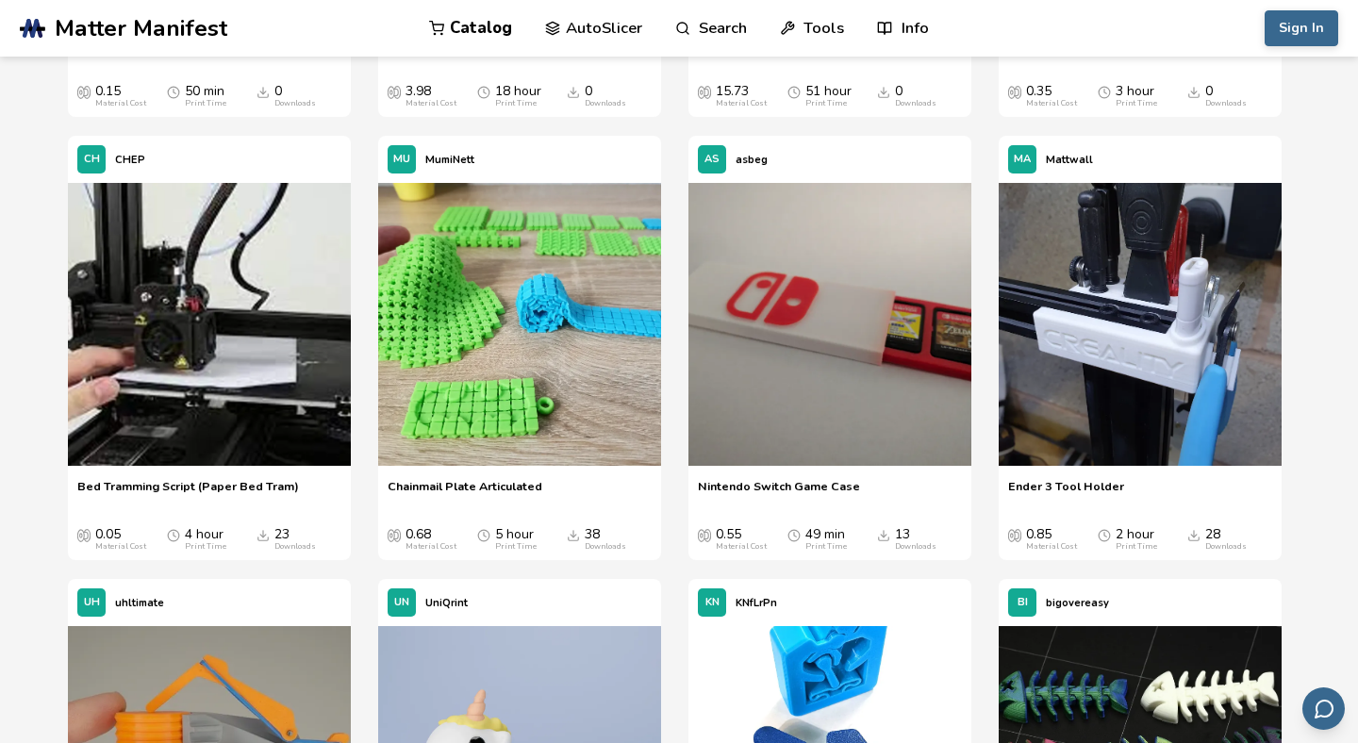
scroll to position [4522, 0]
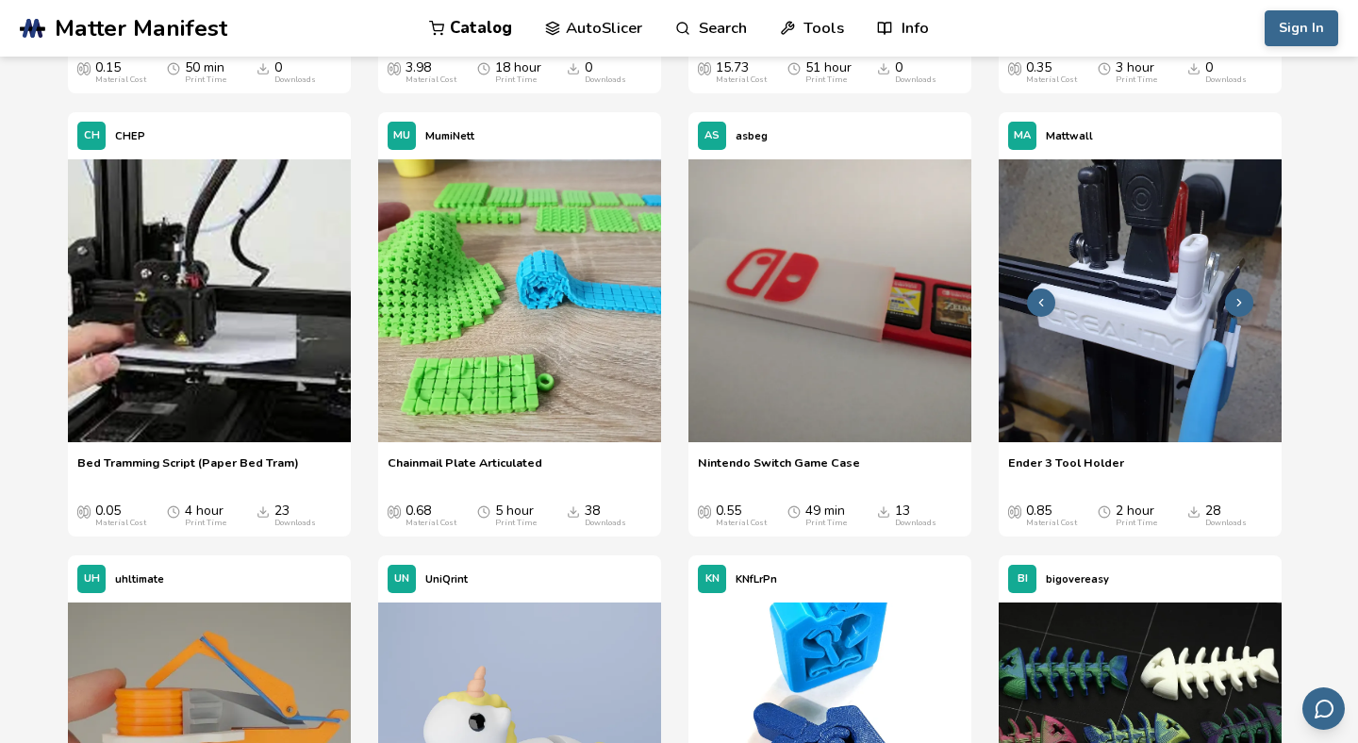
click at [1178, 325] on img at bounding box center [1140, 300] width 283 height 283
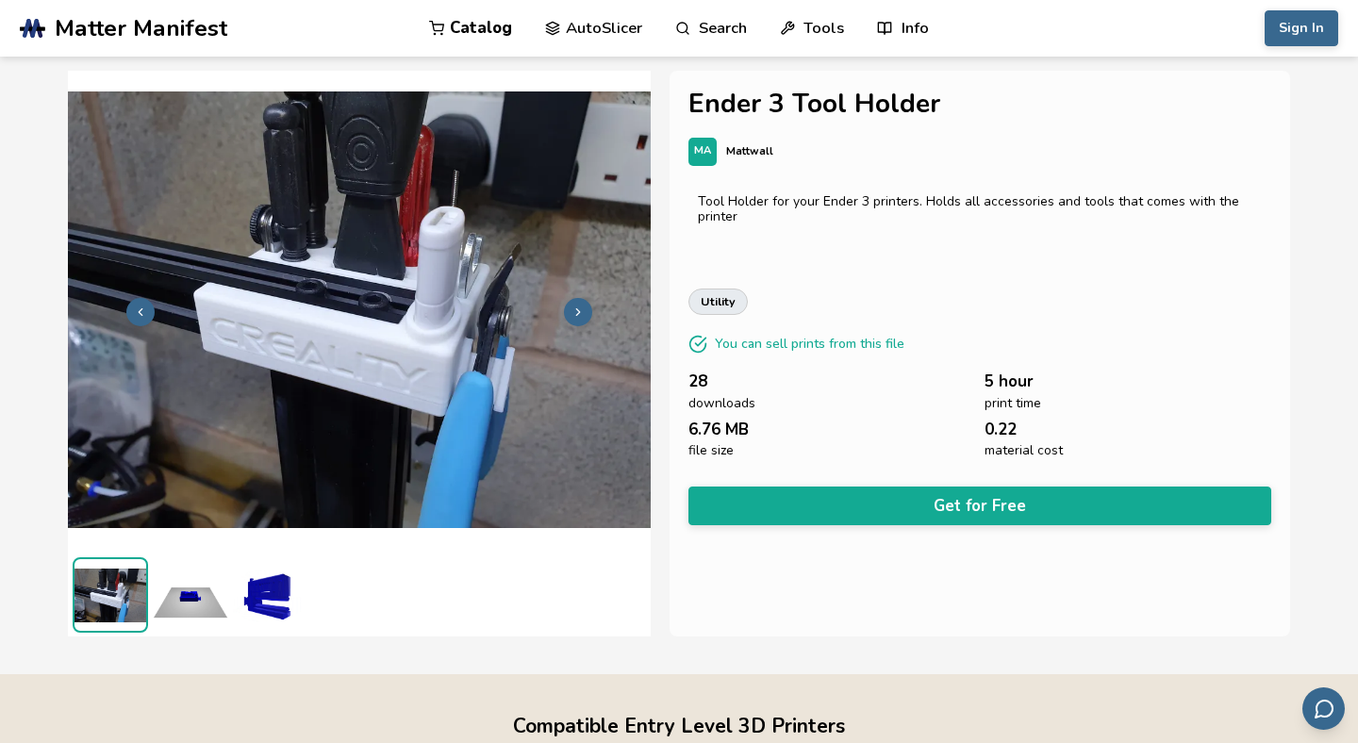
click at [192, 601] on img at bounding box center [190, 595] width 75 height 75
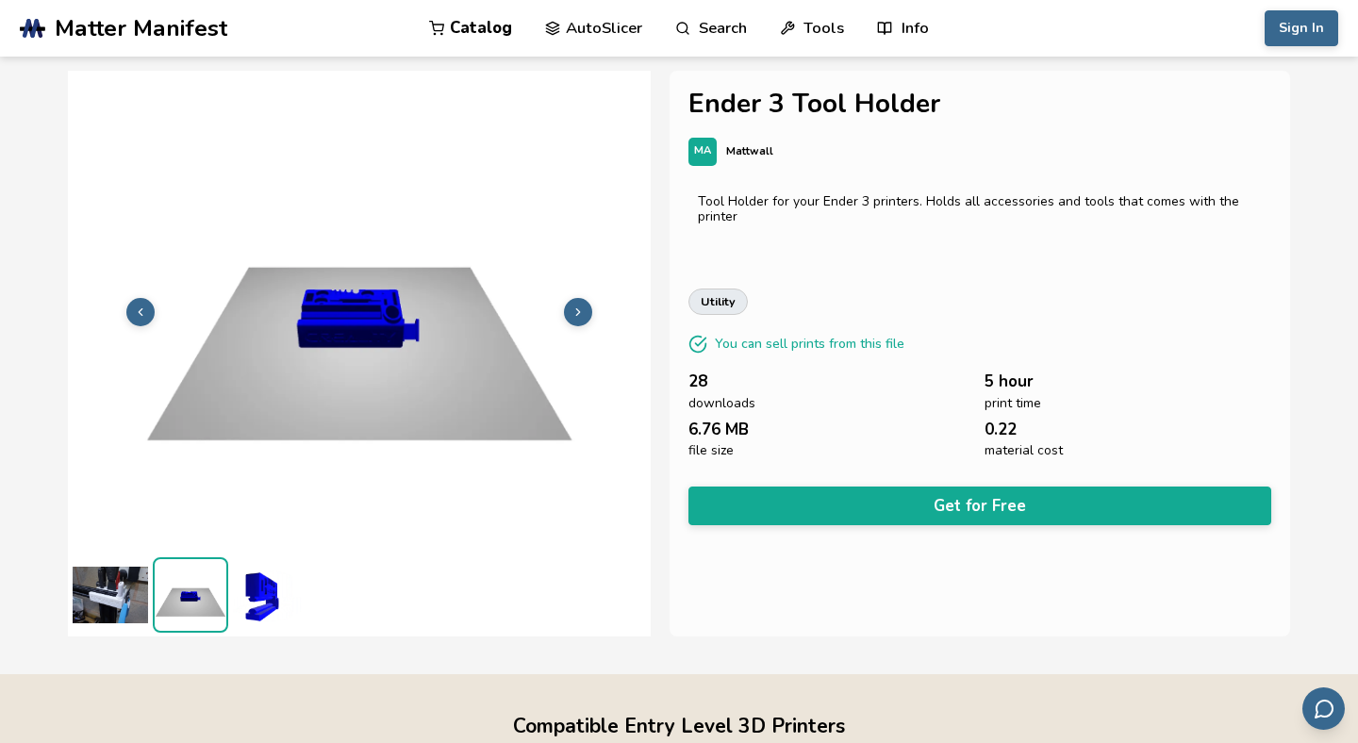
click at [256, 595] on img at bounding box center [270, 595] width 75 height 75
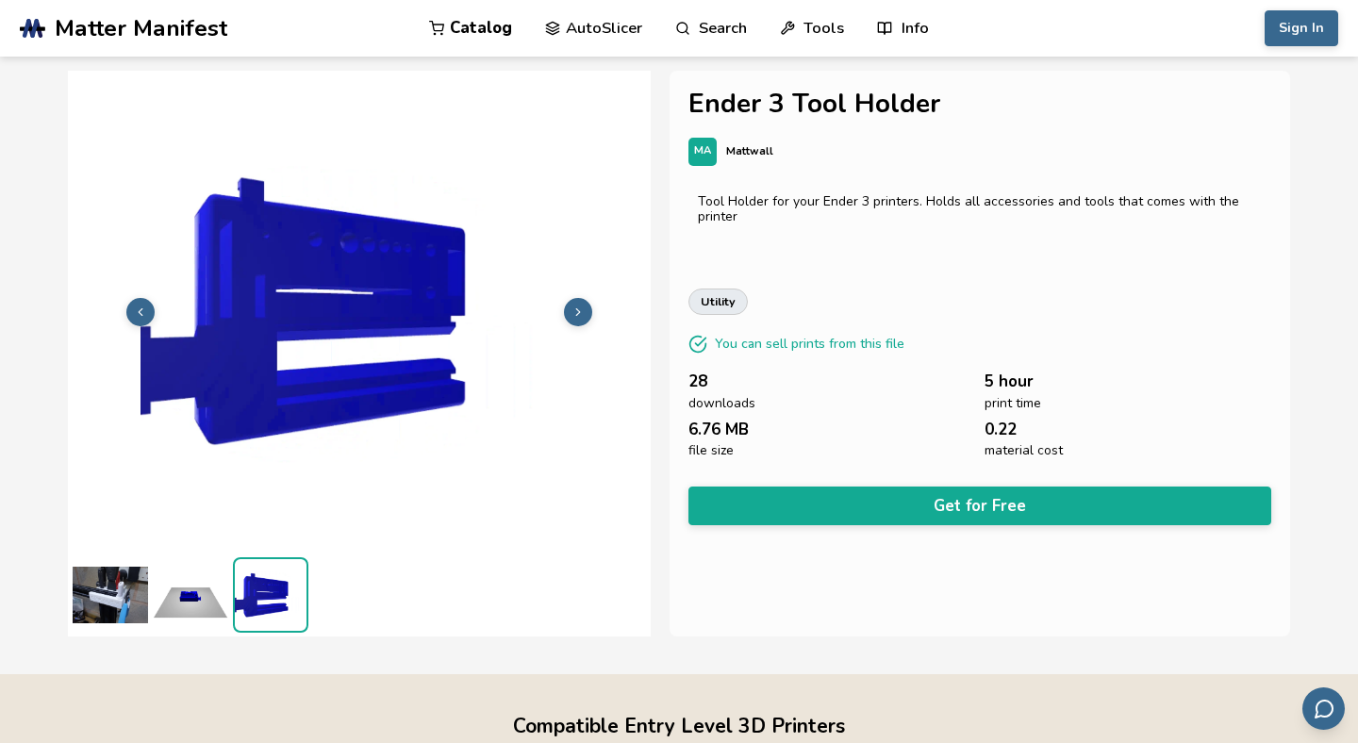
click at [115, 603] on img at bounding box center [110, 595] width 75 height 75
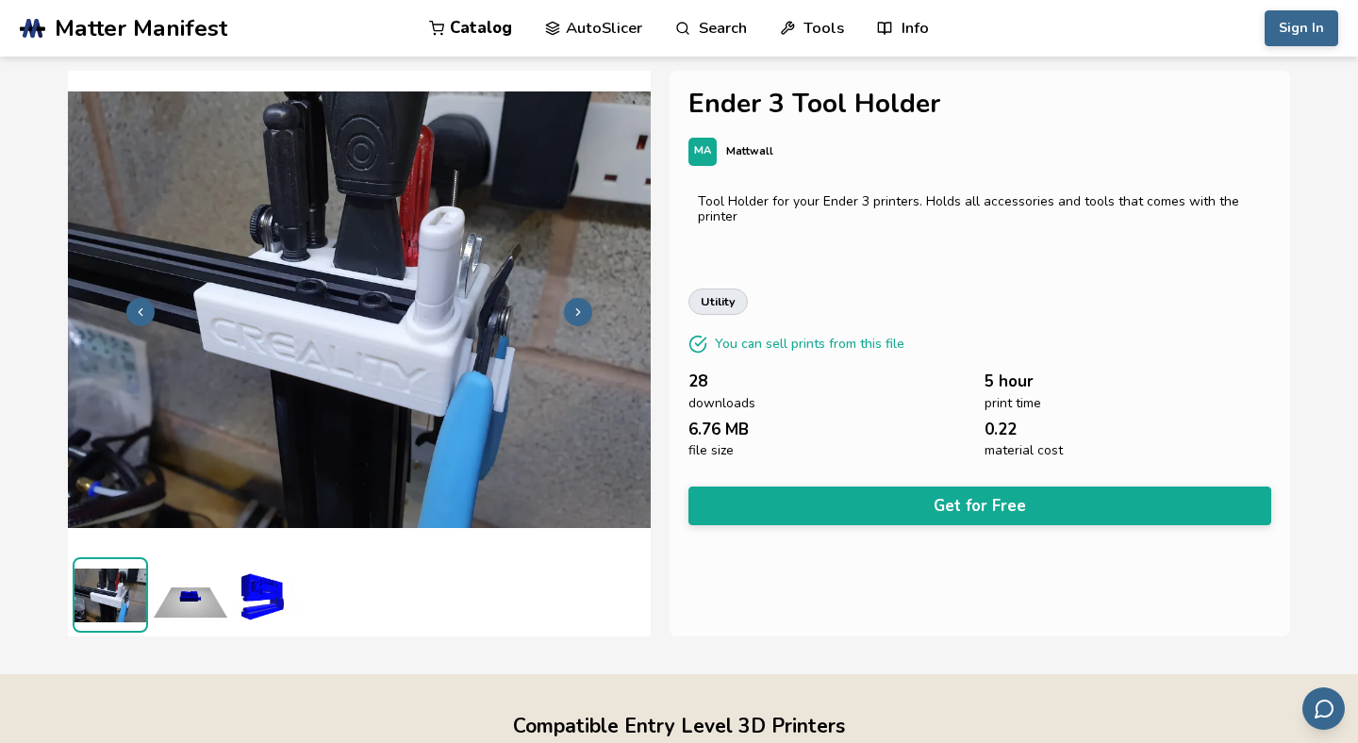
click at [269, 594] on img at bounding box center [270, 595] width 75 height 75
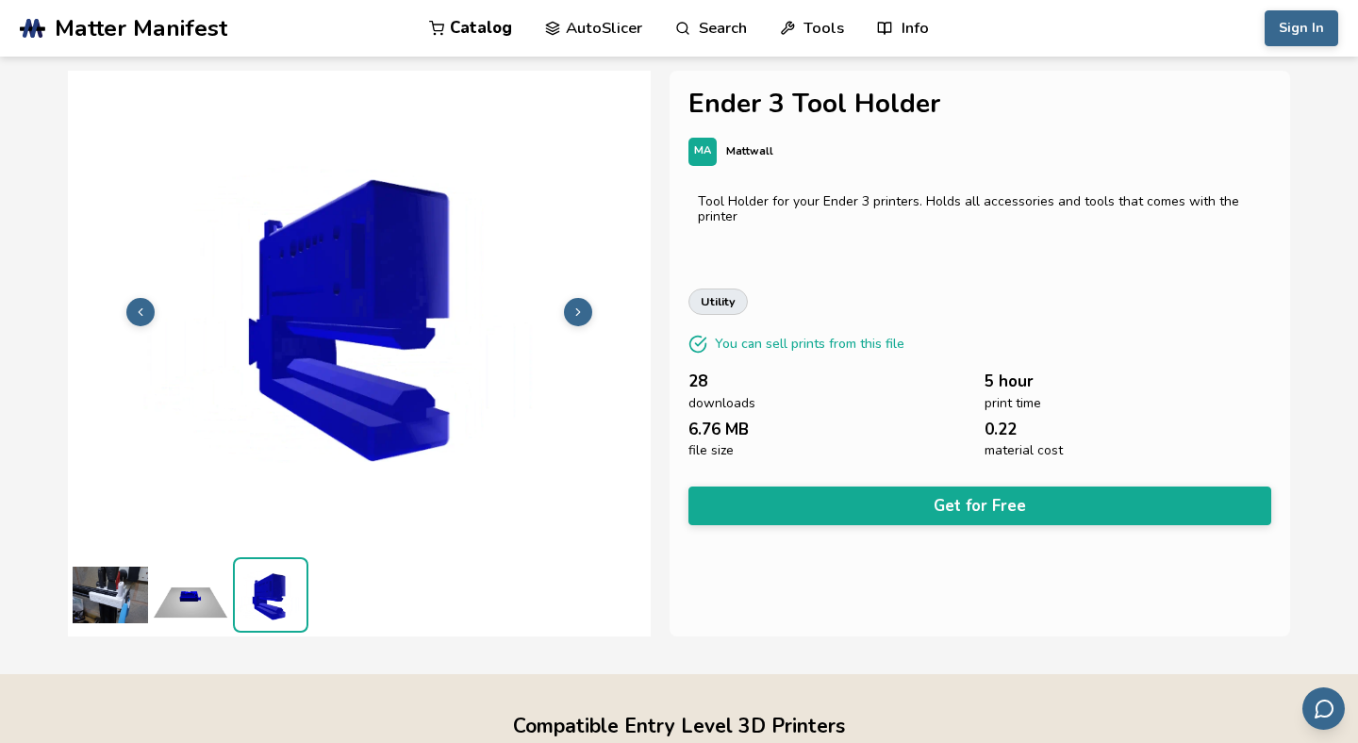
click at [396, 391] on img at bounding box center [359, 311] width 583 height 438
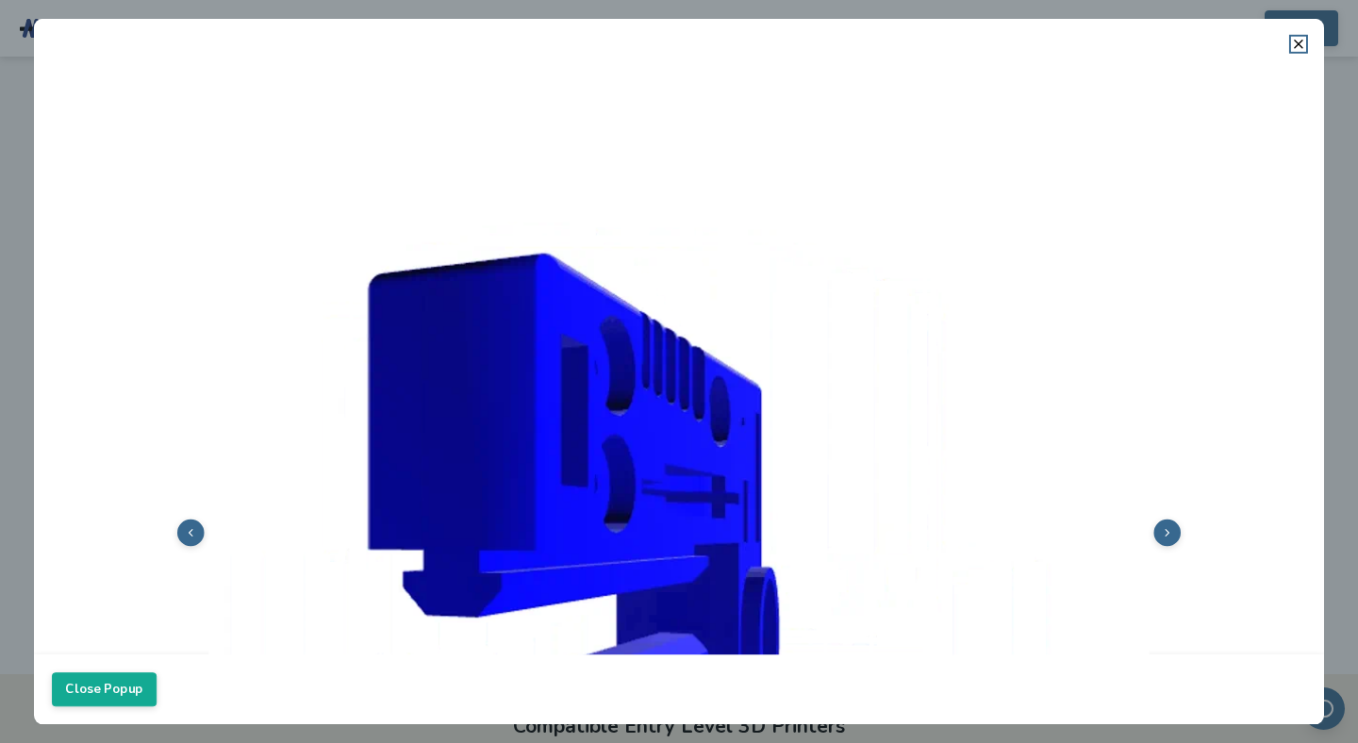
drag, startPoint x: 461, startPoint y: 371, endPoint x: 396, endPoint y: 391, distance: 68.0
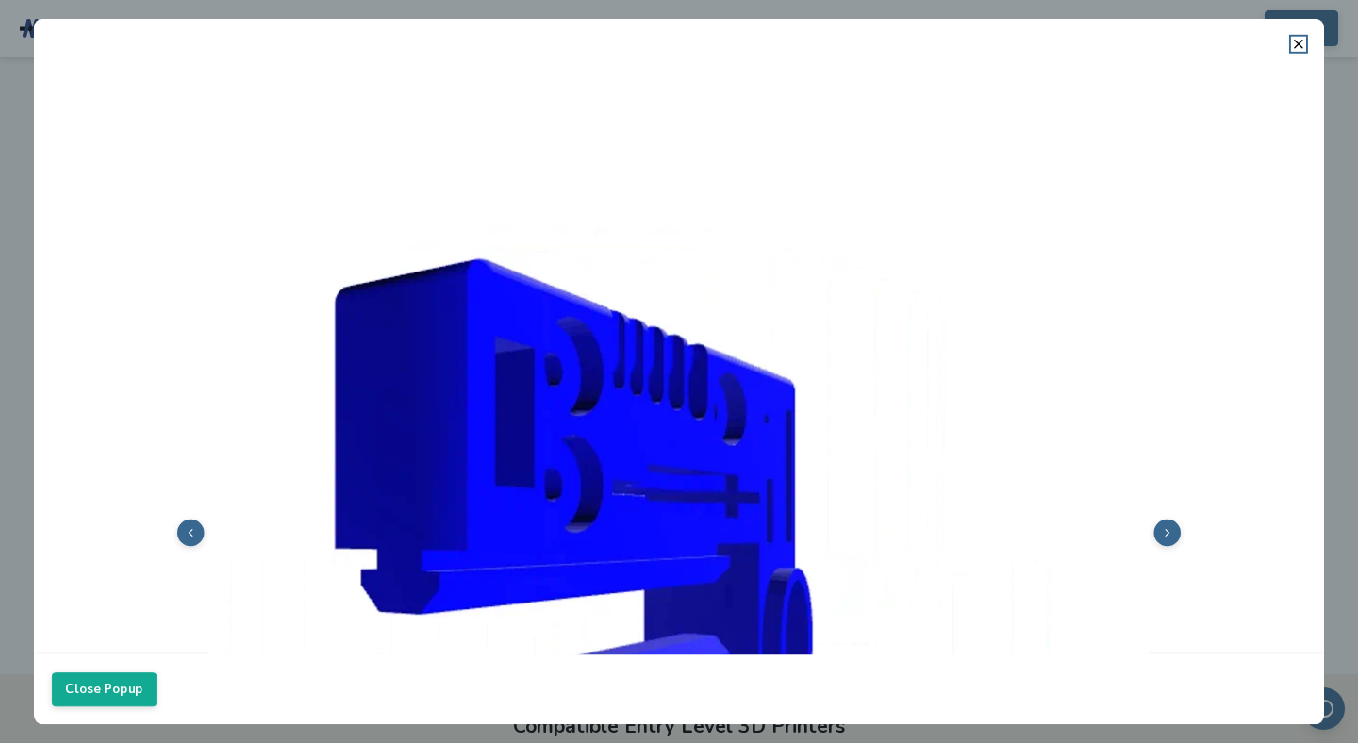
click at [396, 391] on img at bounding box center [679, 530] width 1255 height 940
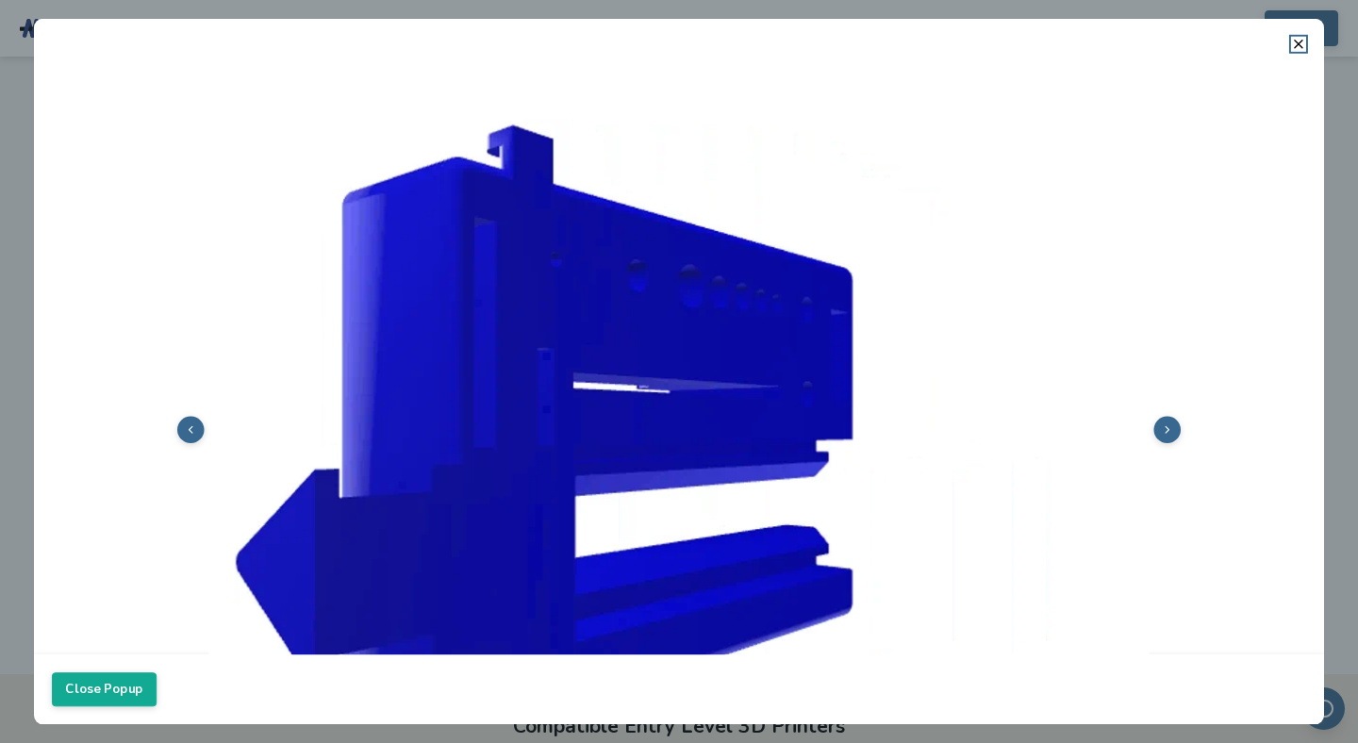
scroll to position [209, 0]
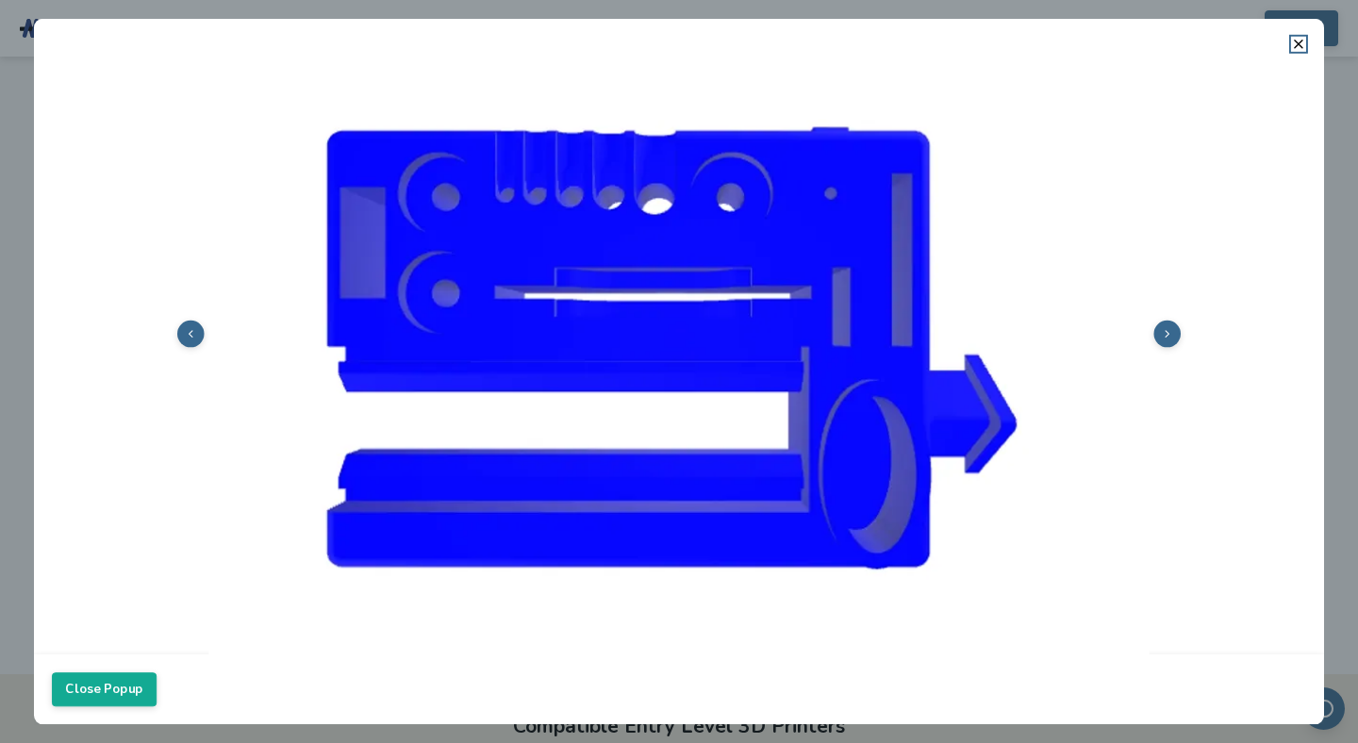
click at [34, 120] on dialog "Close Popup" at bounding box center [679, 372] width 1290 height 707
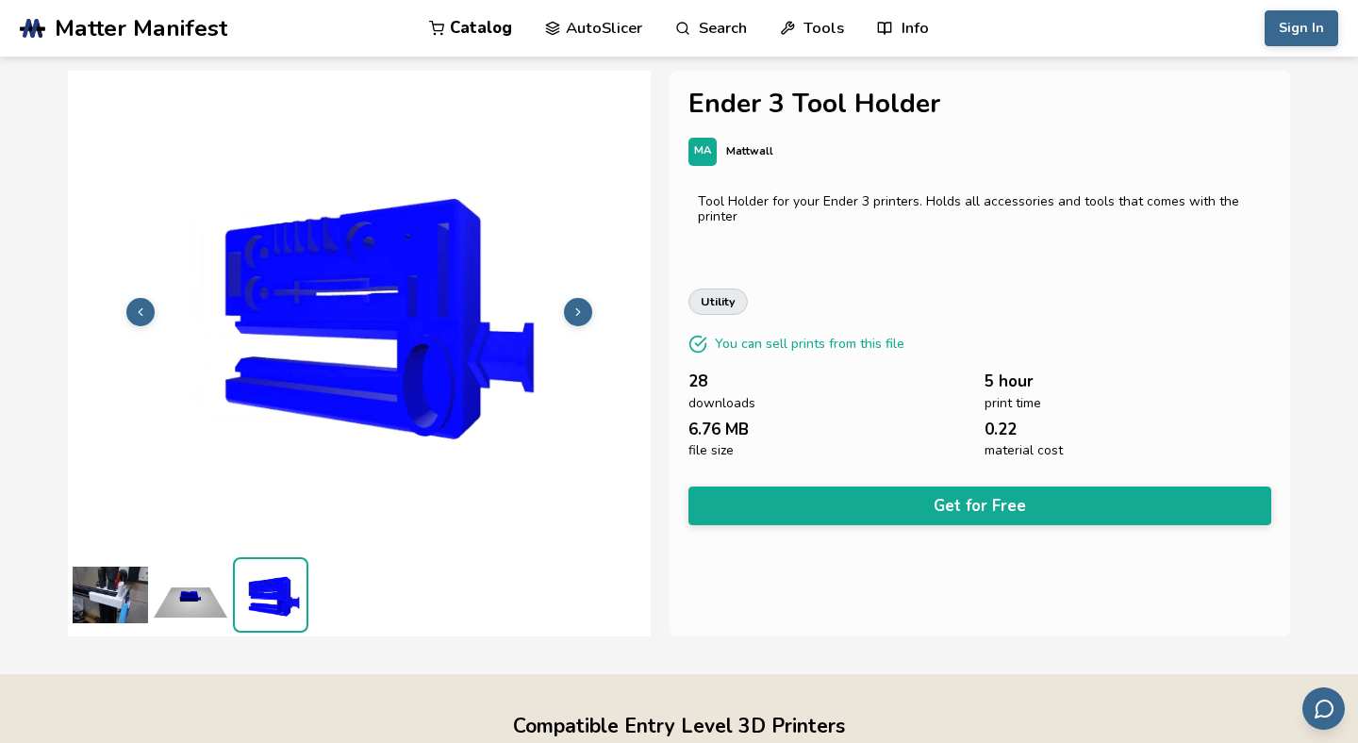
click at [95, 606] on img at bounding box center [110, 595] width 75 height 75
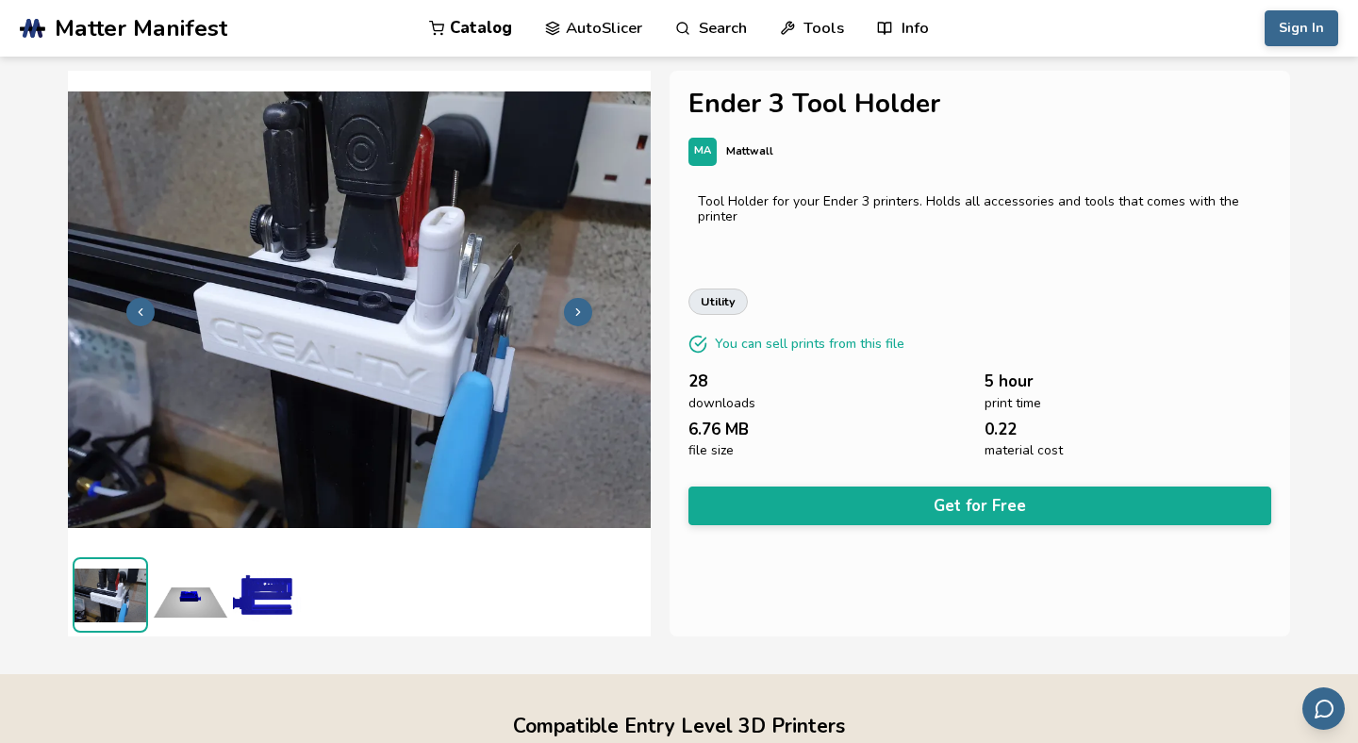
click at [121, 581] on img at bounding box center [111, 595] width 72 height 72
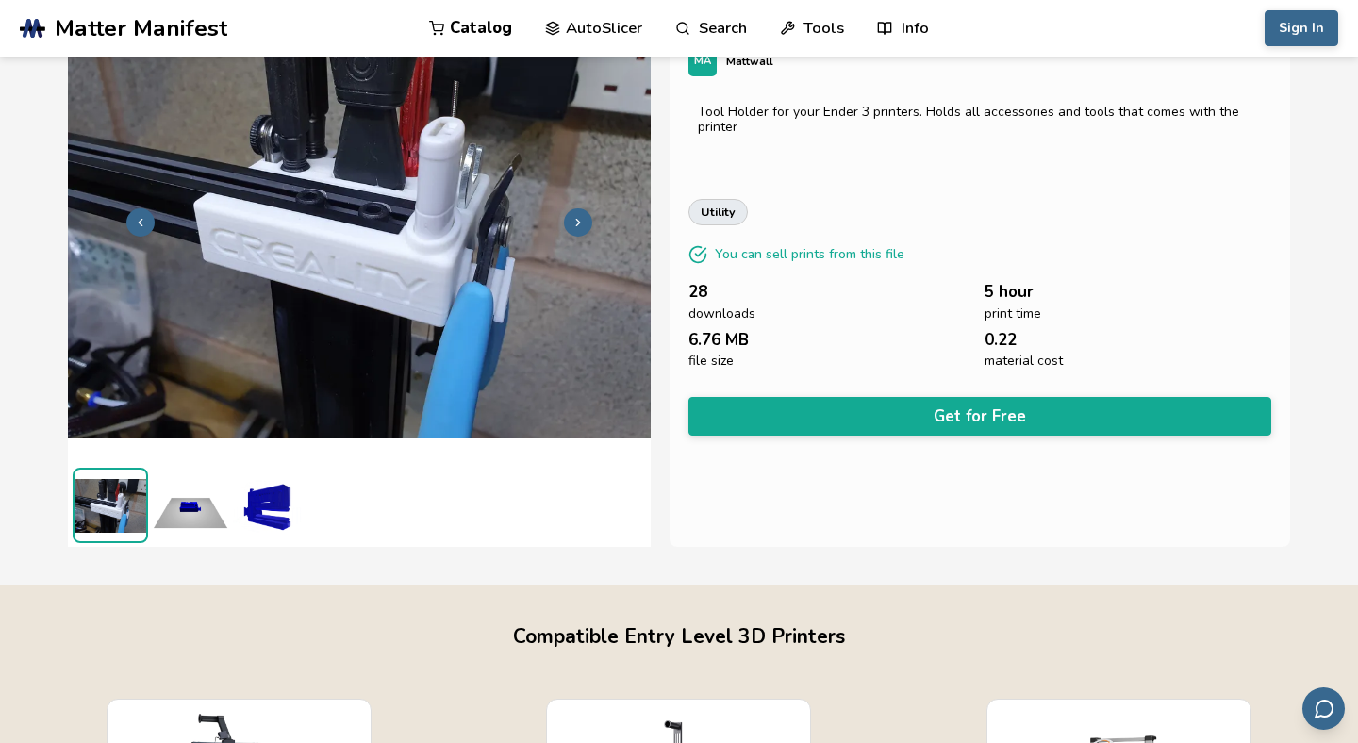
scroll to position [0, 0]
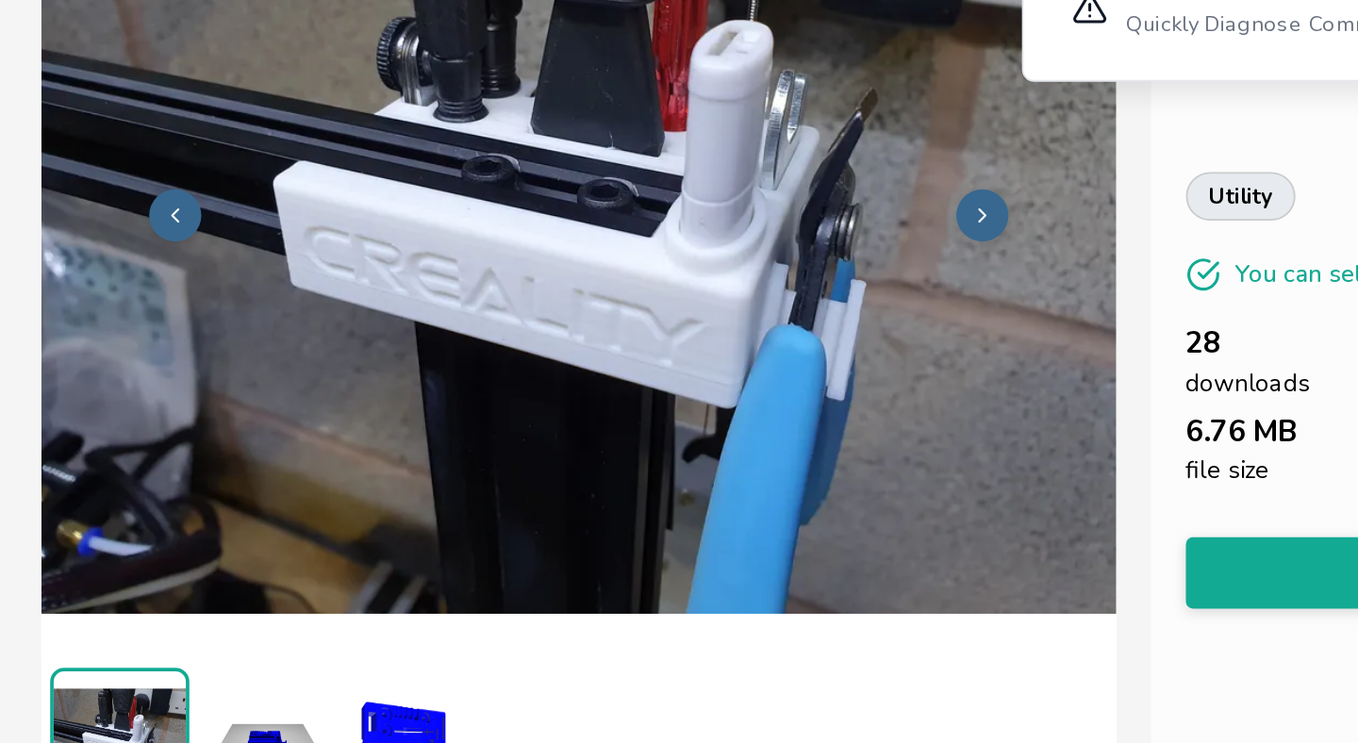
click at [147, 316] on button at bounding box center [140, 312] width 28 height 28
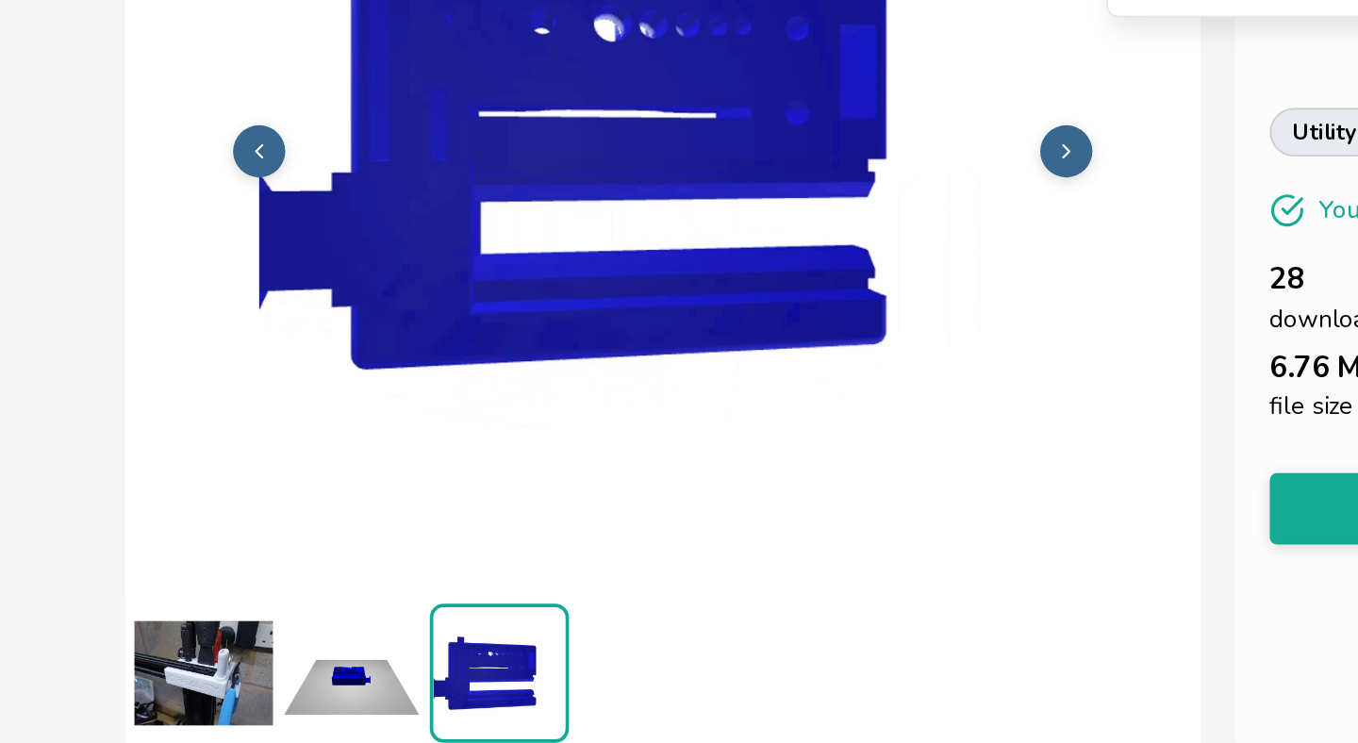
click at [98, 349] on img at bounding box center [359, 311] width 583 height 438
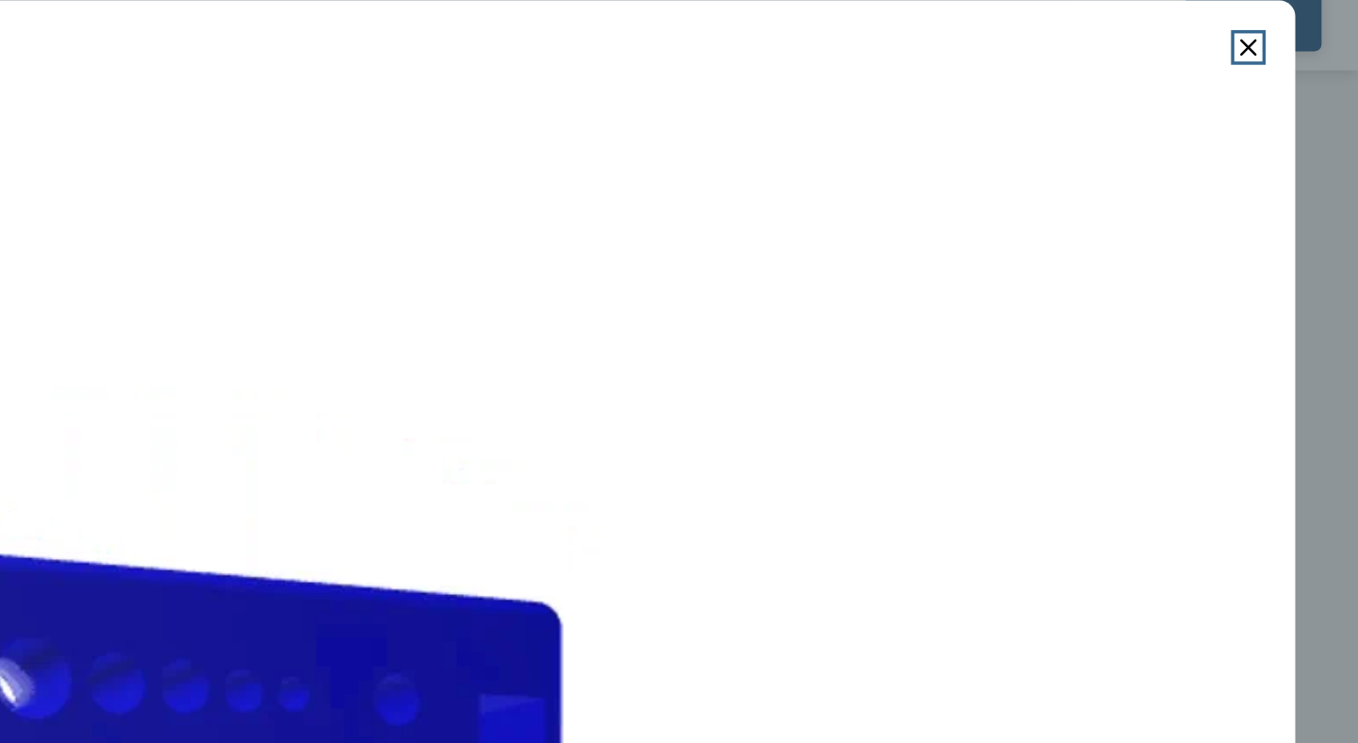
click at [820, 138] on img at bounding box center [679, 530] width 1255 height 940
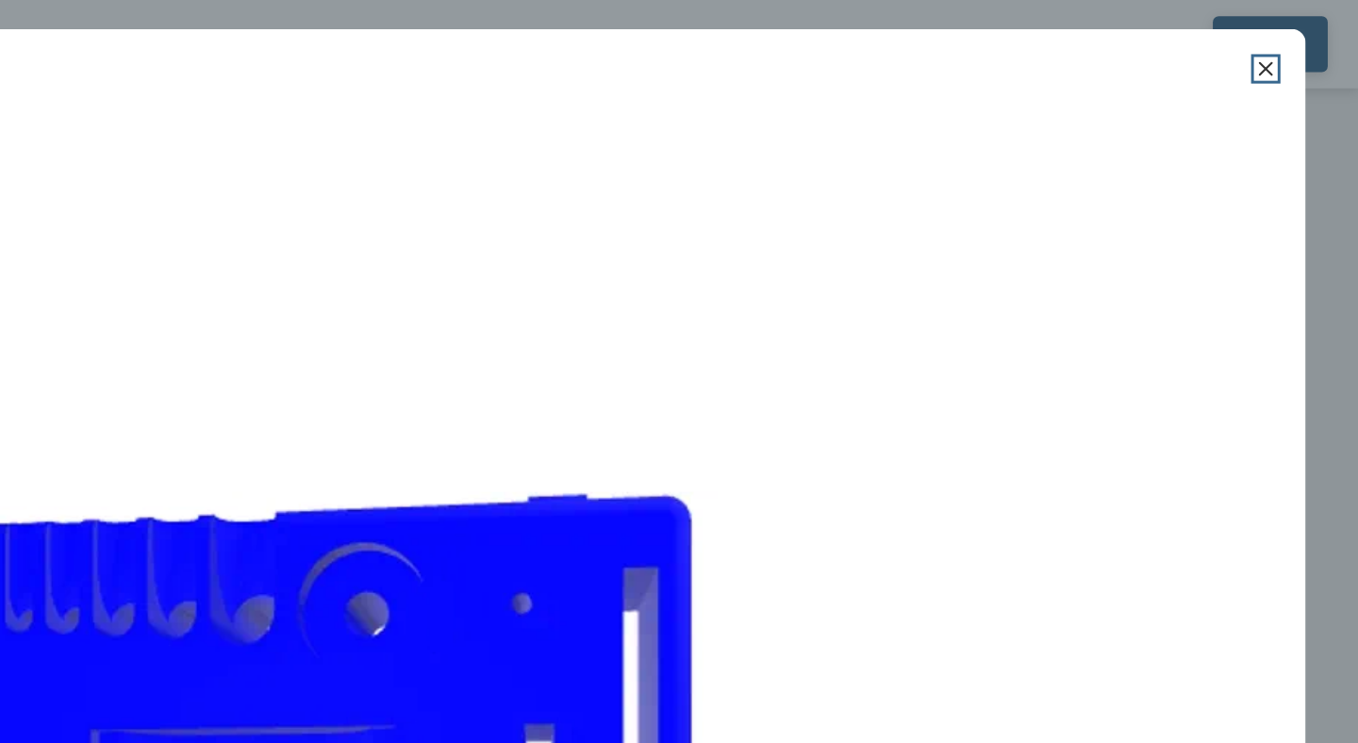
click at [1294, 40] on icon at bounding box center [1298, 44] width 15 height 15
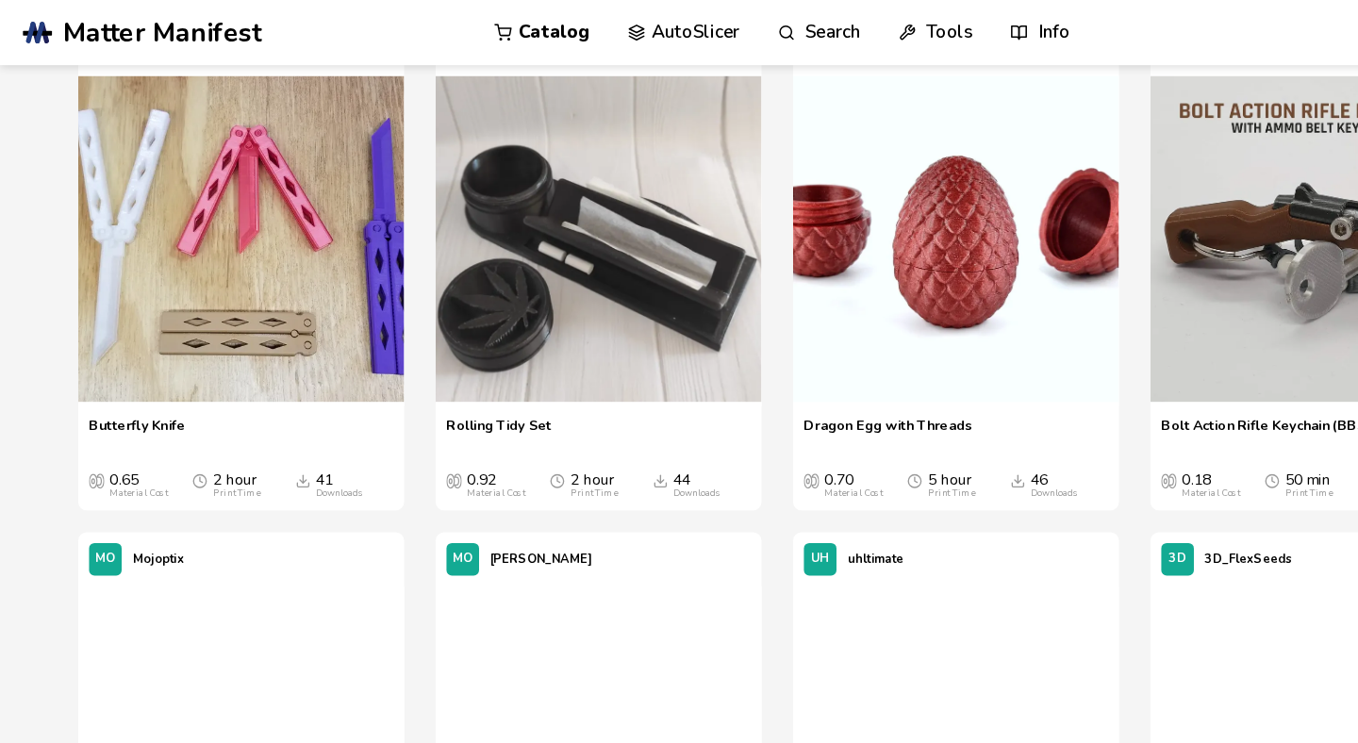
scroll to position [2382, 0]
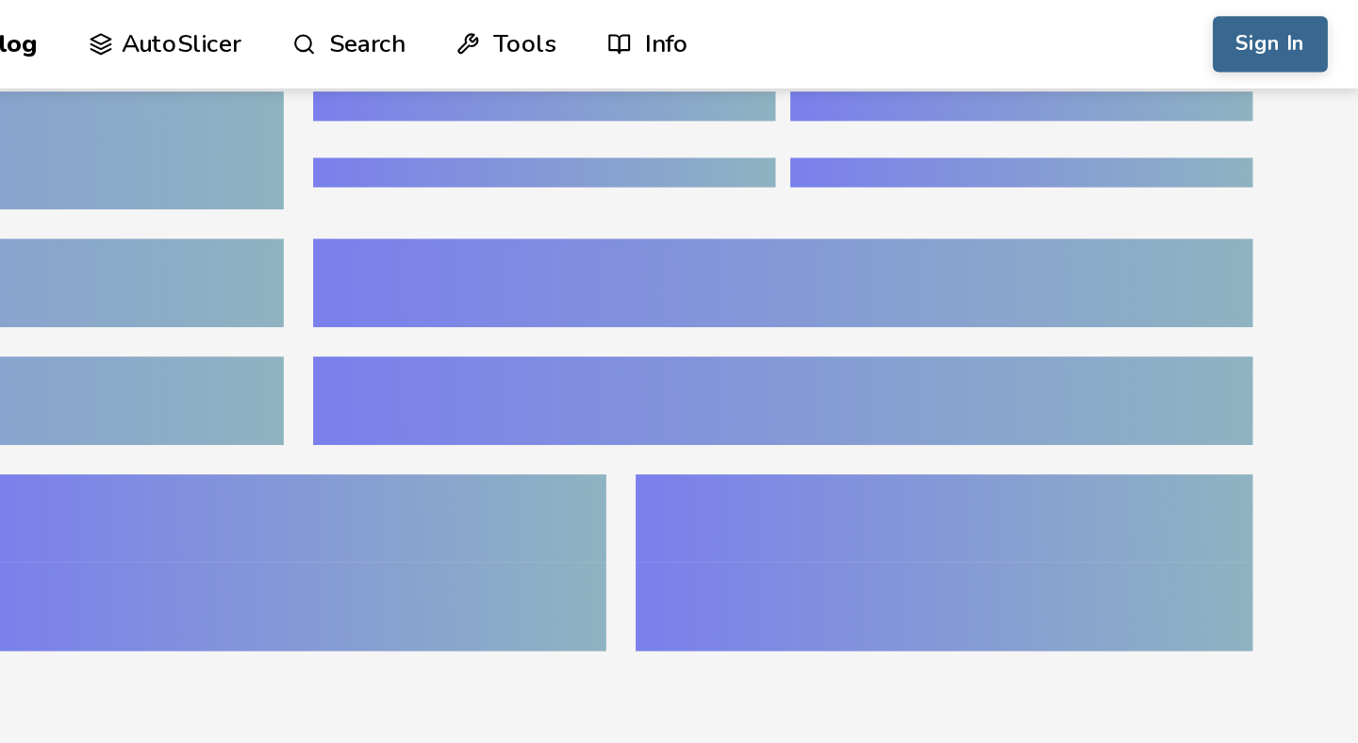
scroll to position [15, 0]
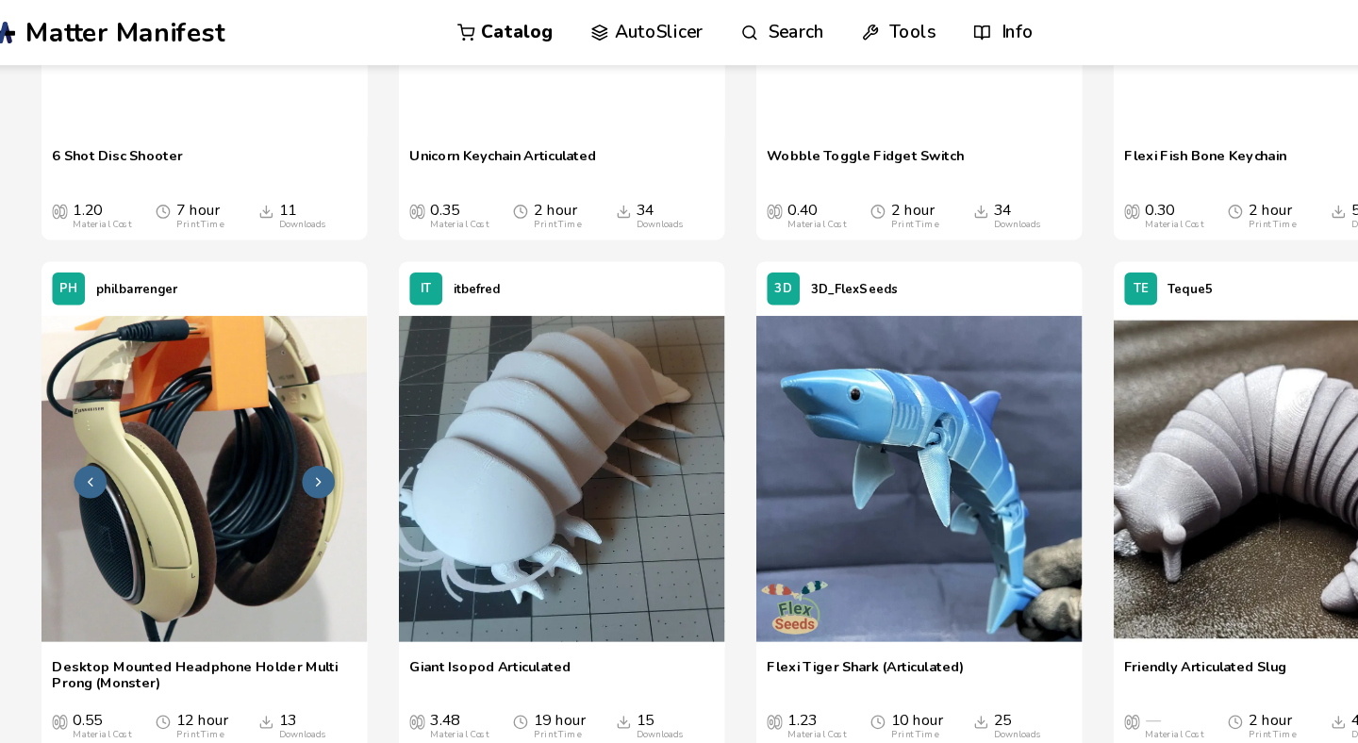
scroll to position [5237, 0]
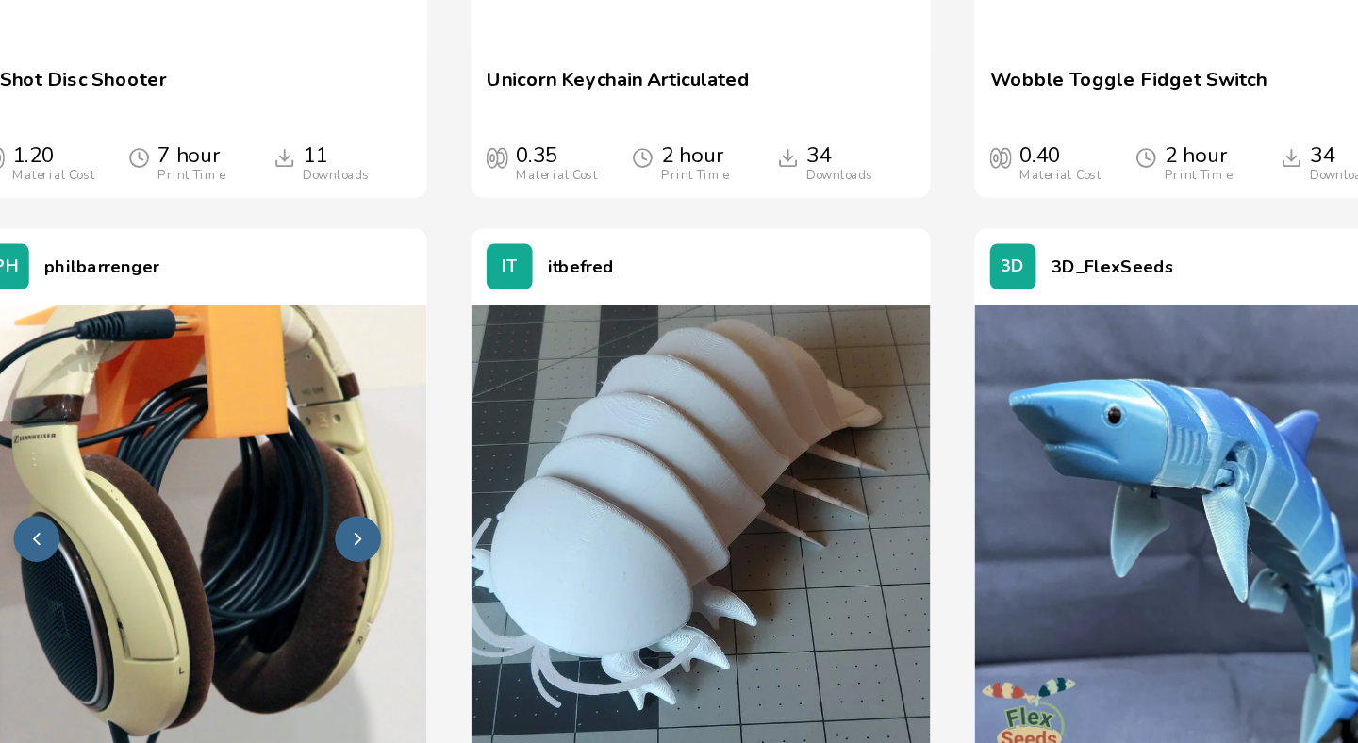
click at [233, 420] on img at bounding box center [209, 430] width 283 height 283
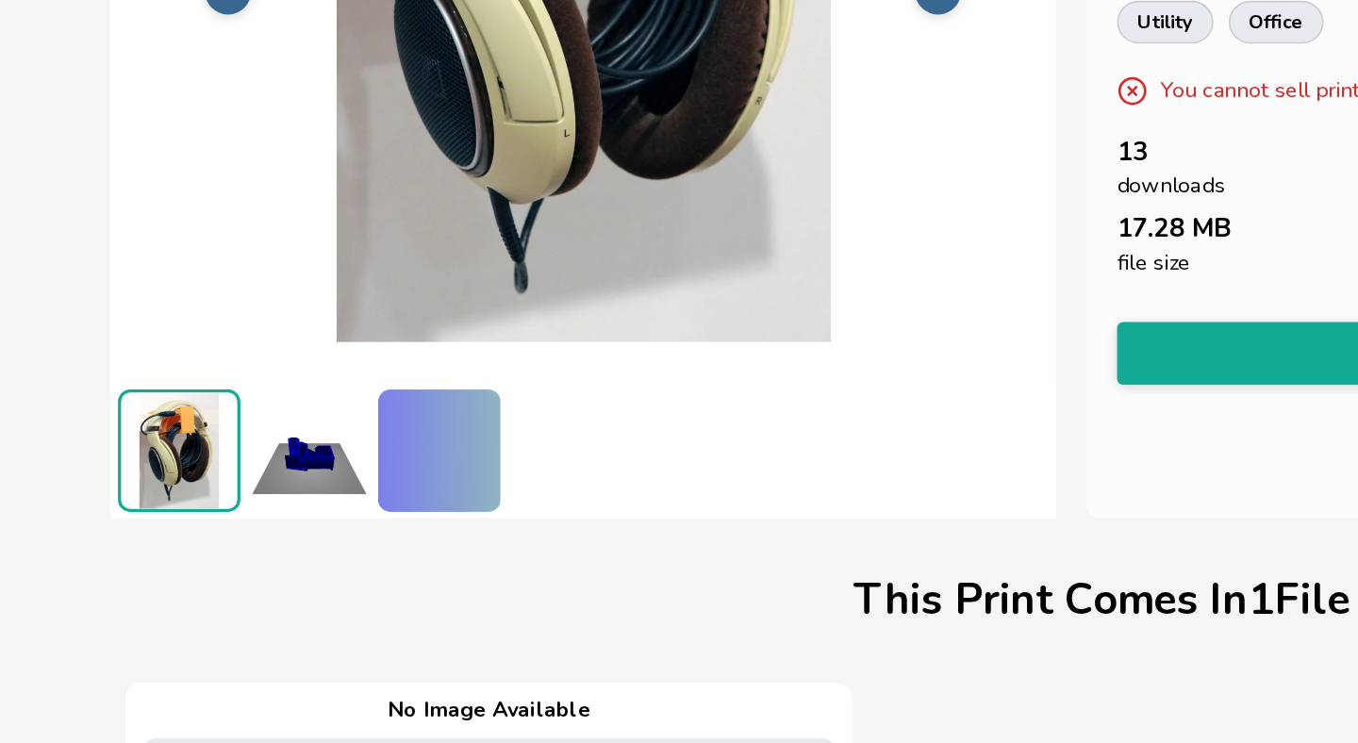
scroll to position [32, 0]
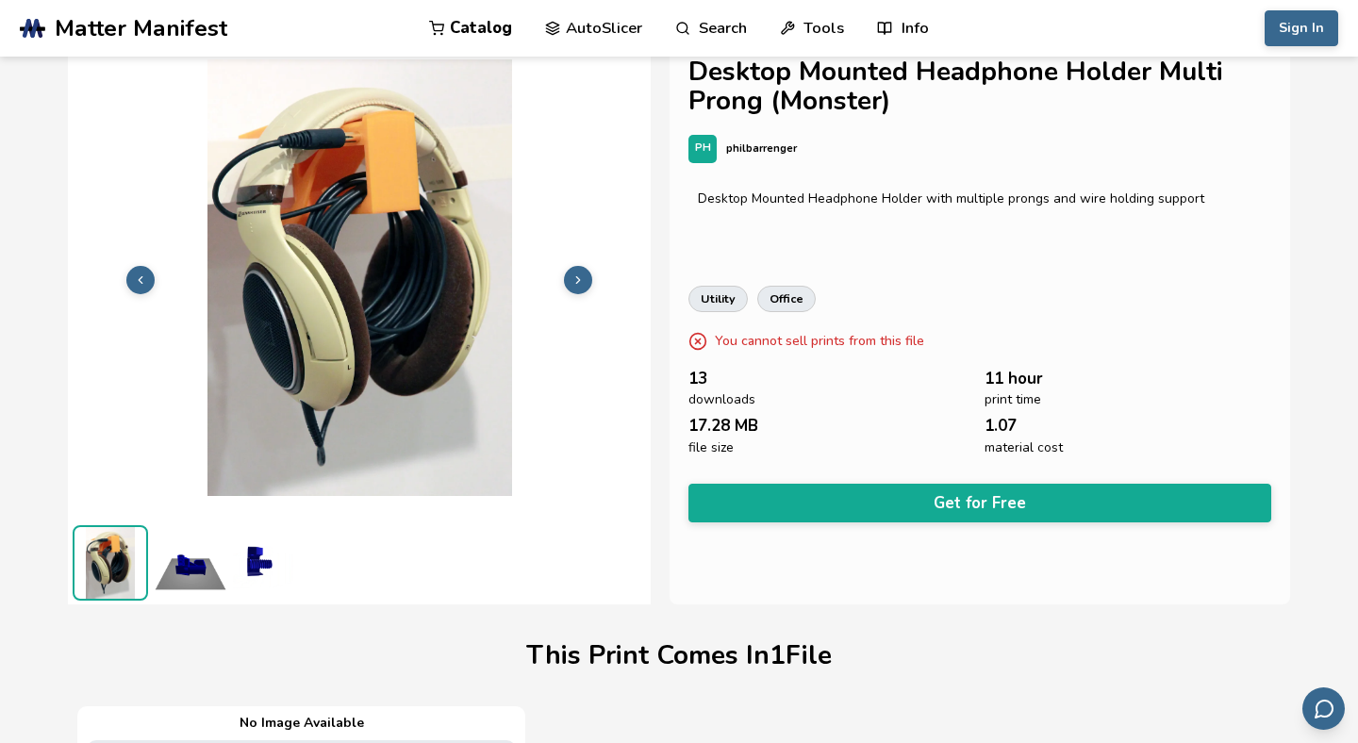
click at [193, 554] on img at bounding box center [190, 562] width 75 height 75
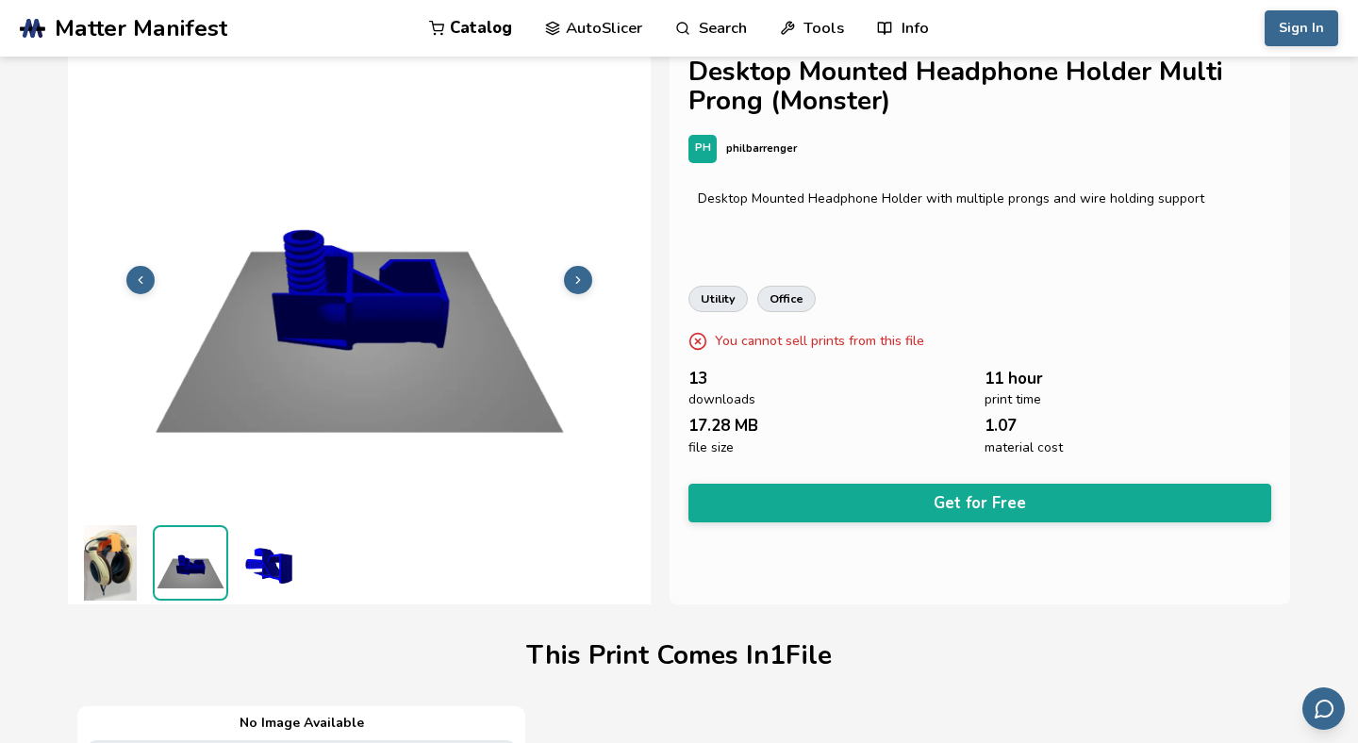
click at [266, 565] on img at bounding box center [270, 562] width 75 height 75
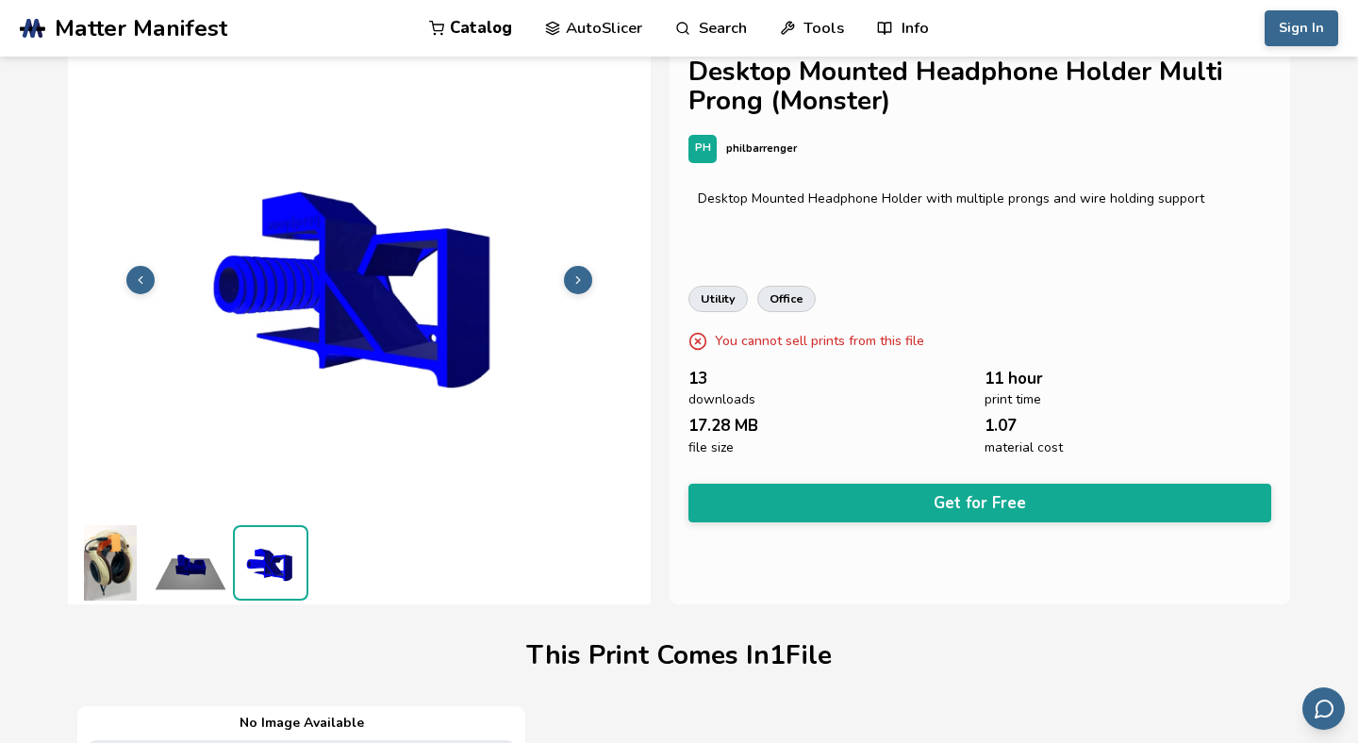
click at [266, 565] on img at bounding box center [271, 563] width 72 height 72
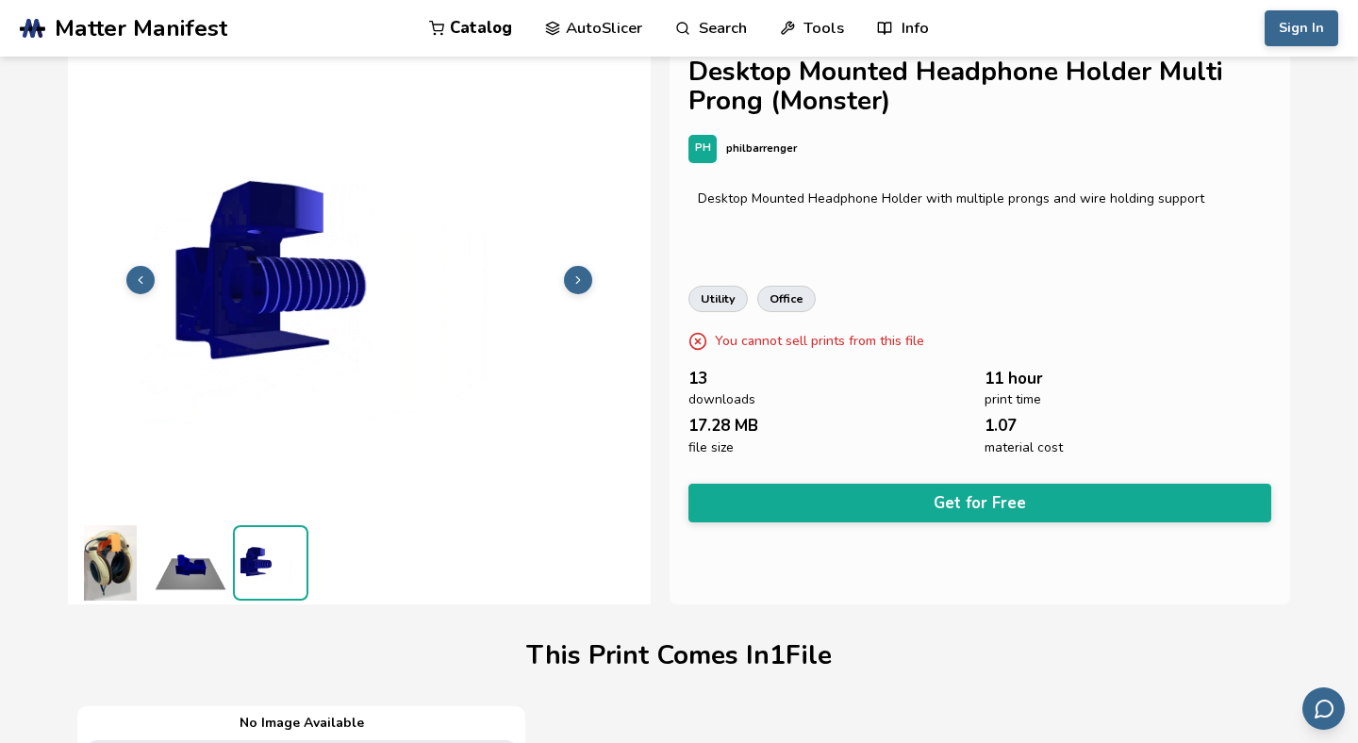
click at [189, 572] on img at bounding box center [190, 562] width 75 height 75
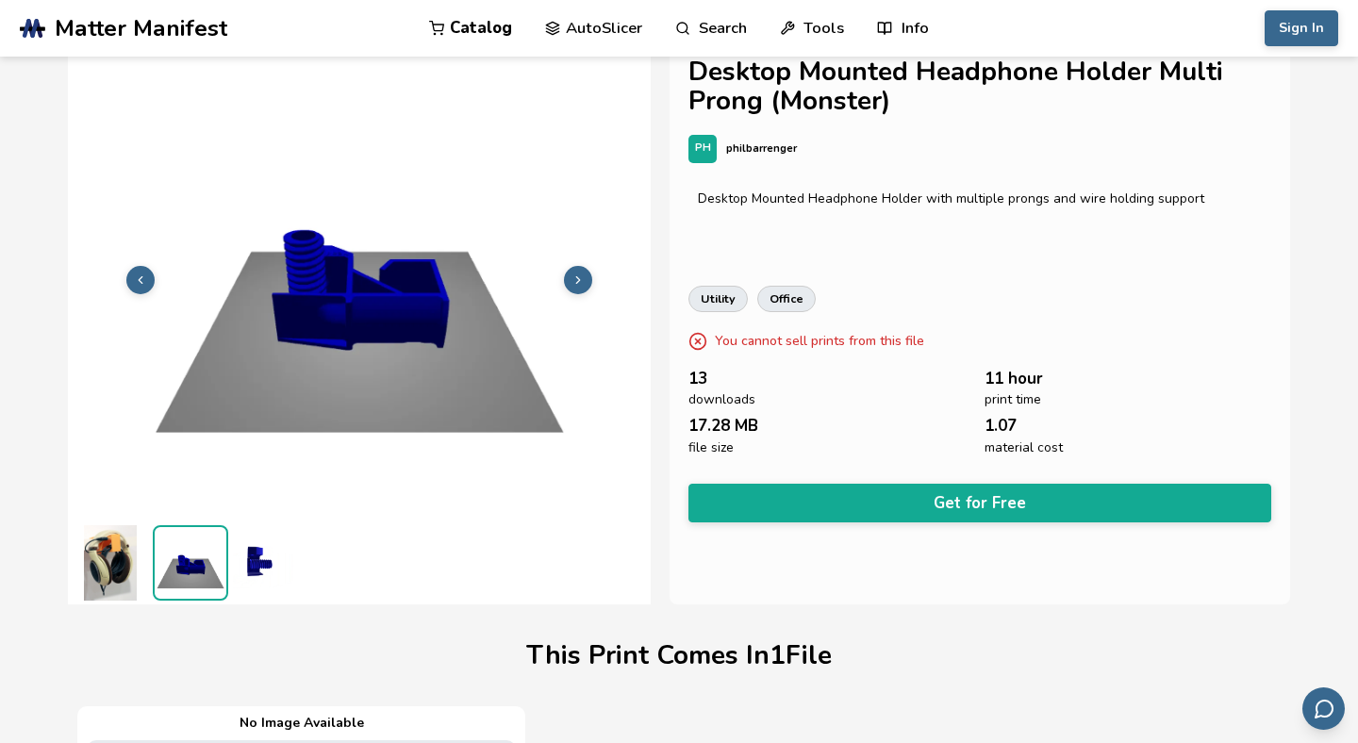
click at [256, 559] on img at bounding box center [270, 562] width 75 height 75
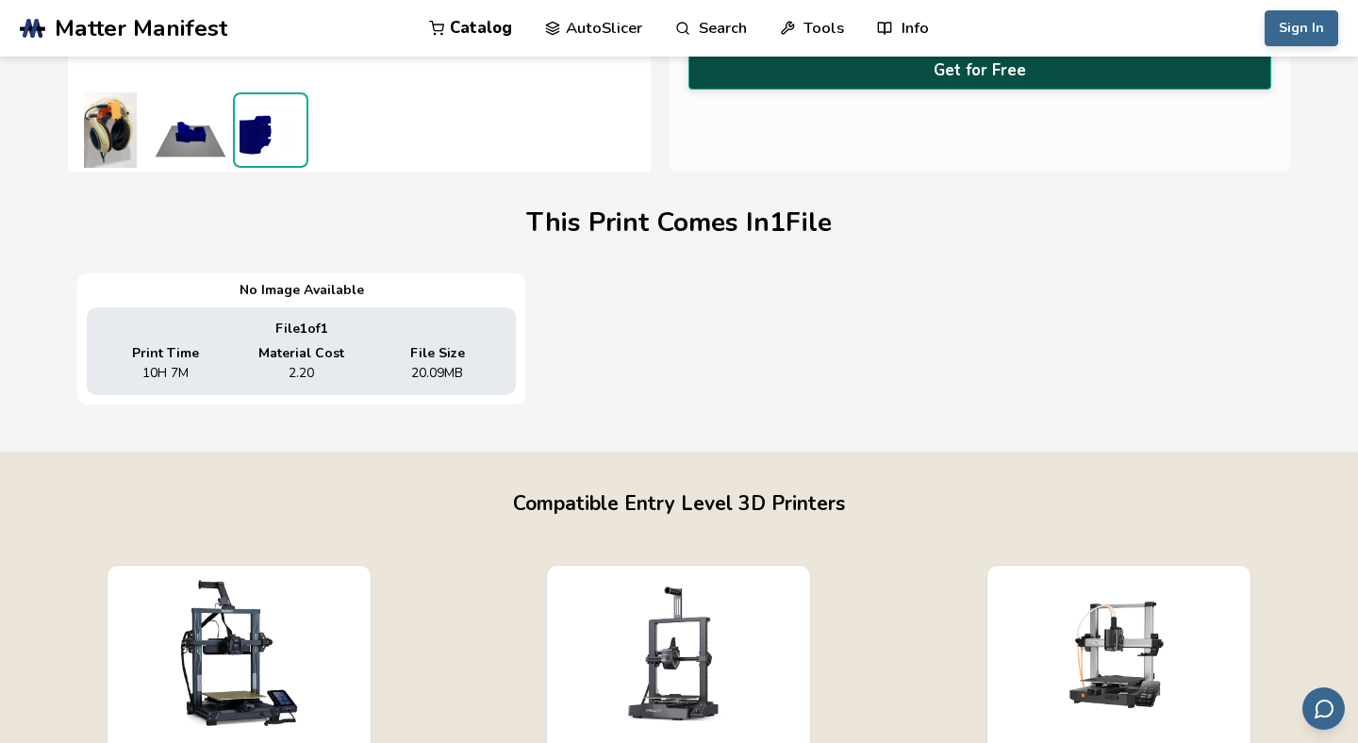
scroll to position [0, 0]
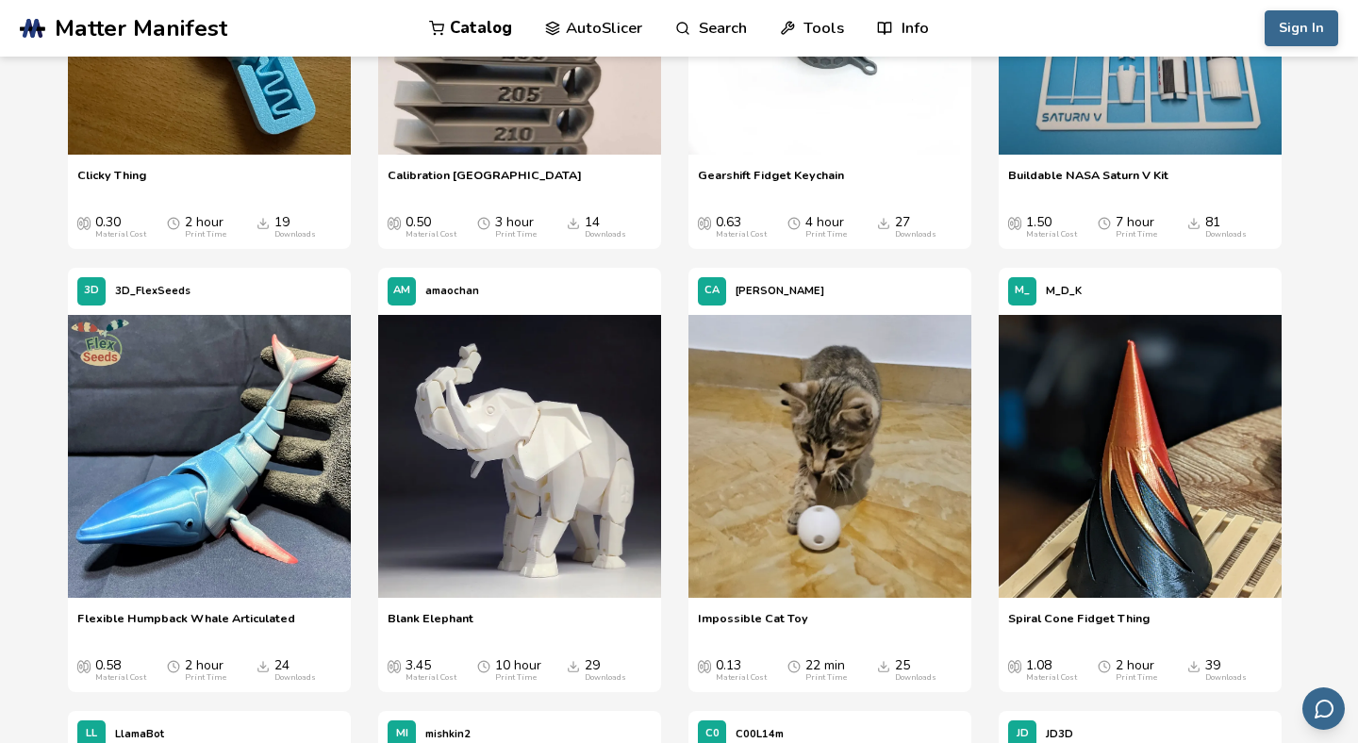
scroll to position [7901, 0]
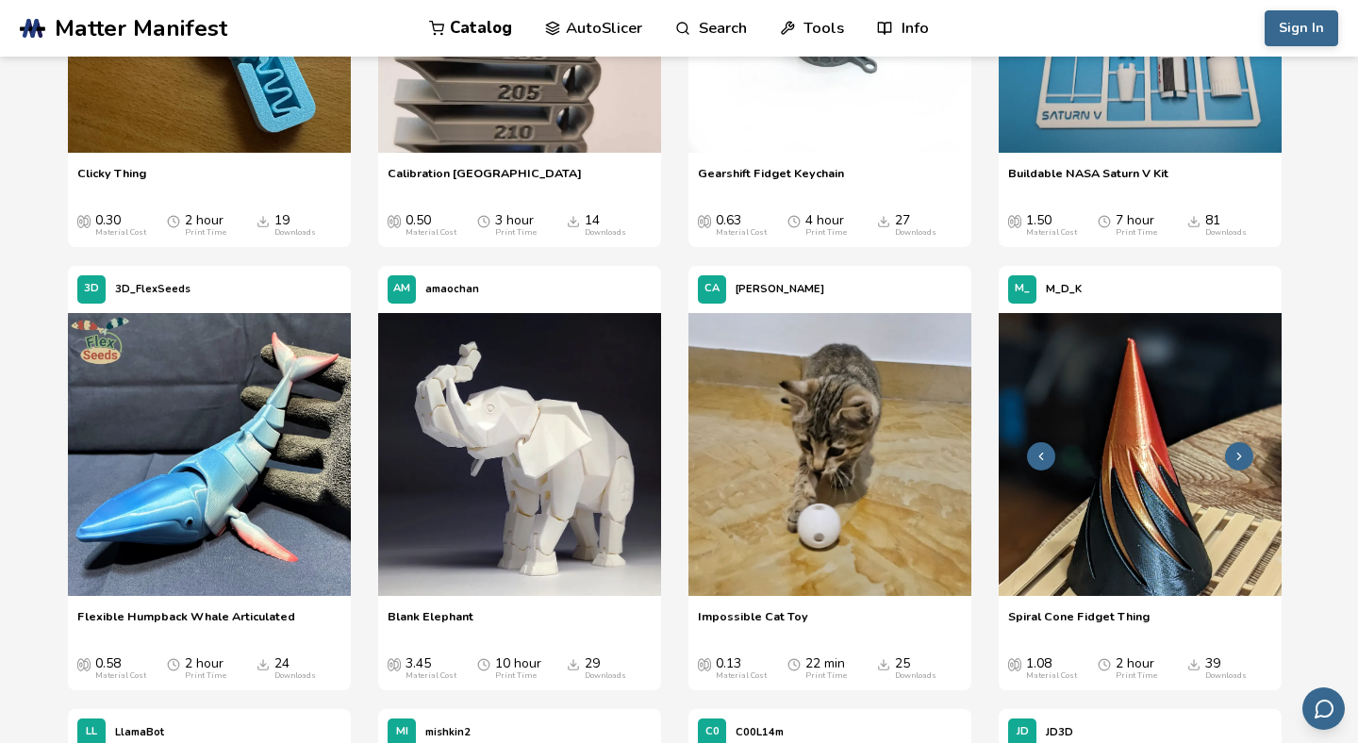
click at [1135, 456] on img at bounding box center [1140, 454] width 283 height 283
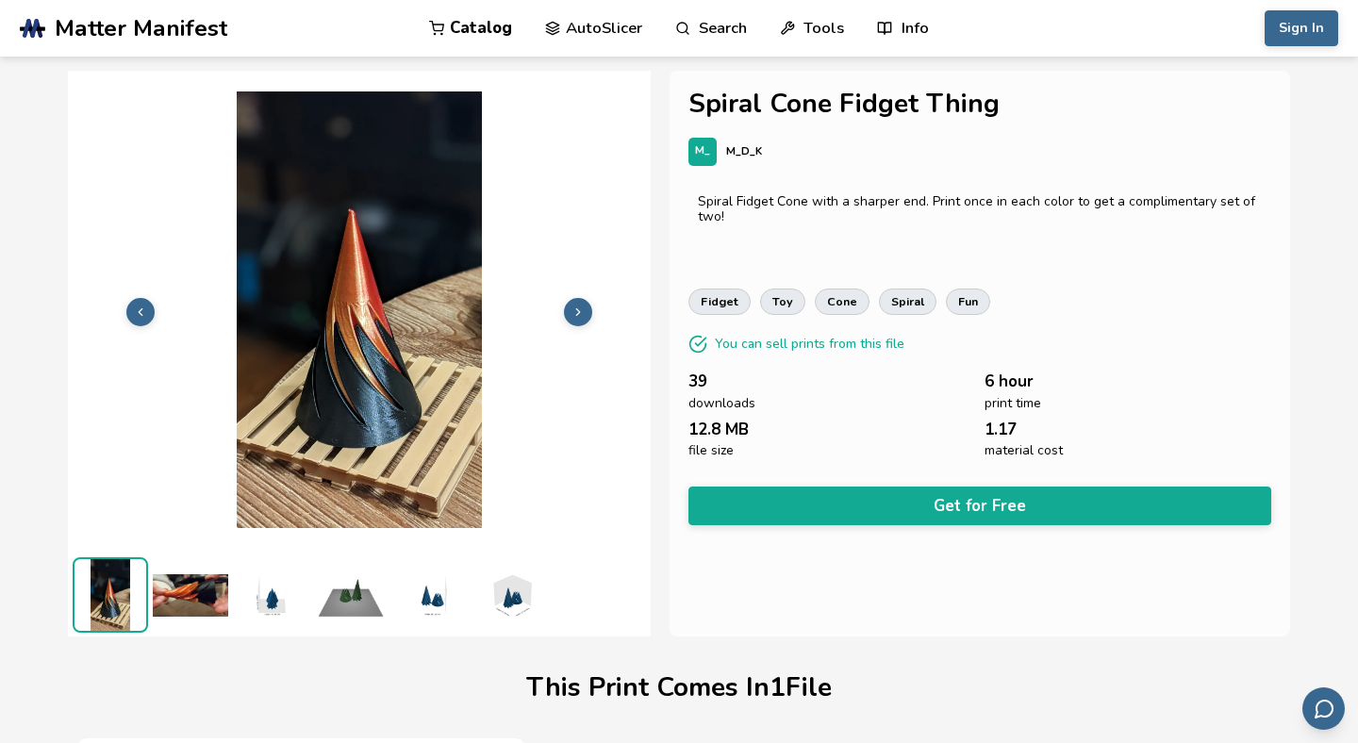
click at [201, 591] on img at bounding box center [190, 595] width 75 height 75
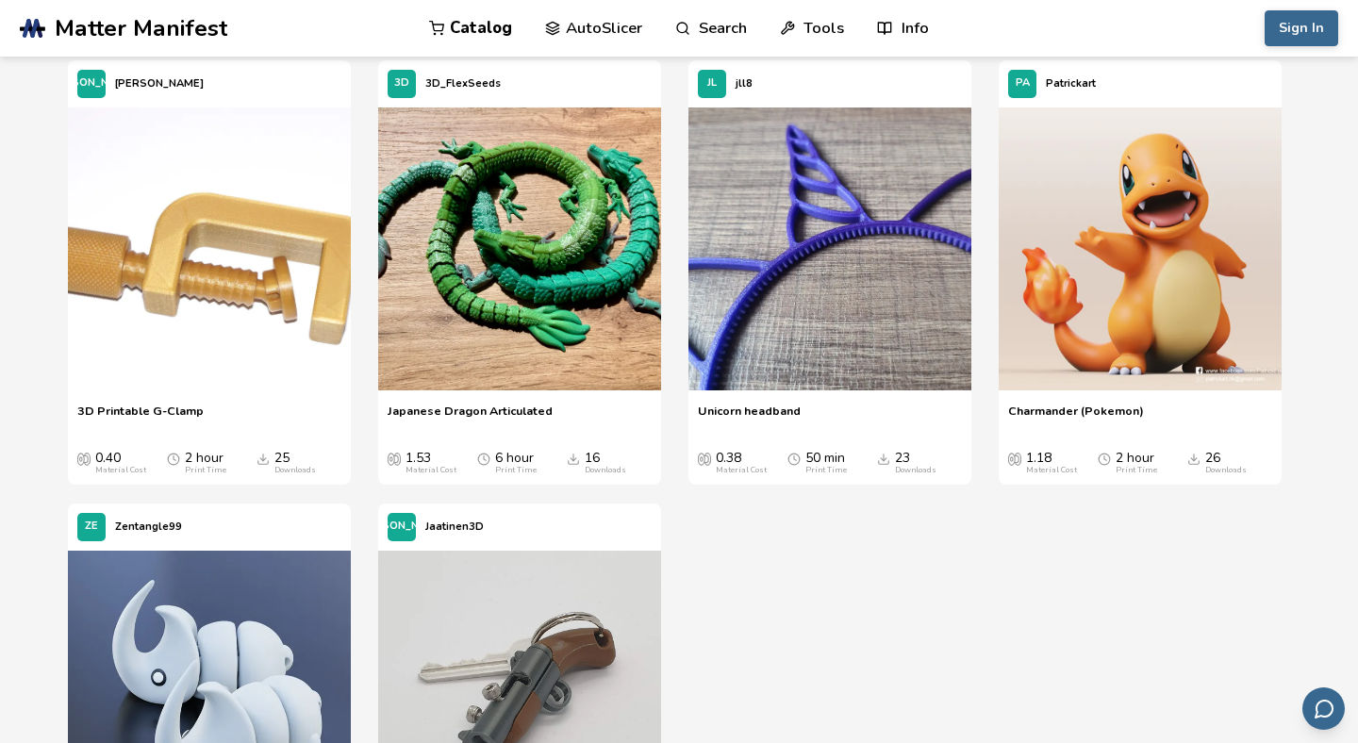
scroll to position [5914, 0]
